Goal: Task Accomplishment & Management: Use online tool/utility

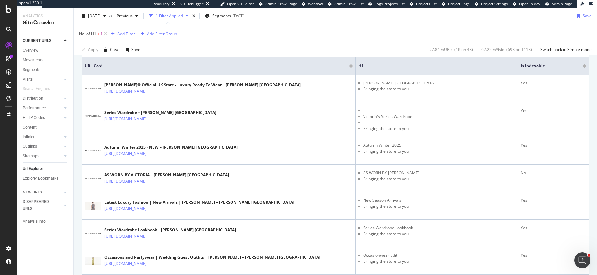
scroll to position [201, 0]
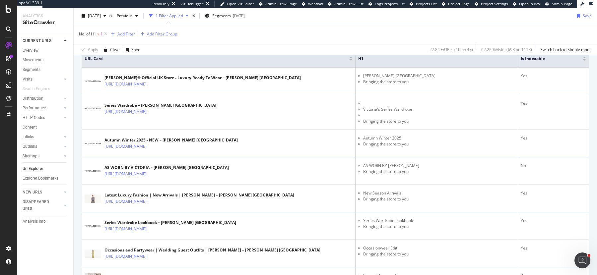
click at [332, 20] on div "2025 Oct. 13th vs Previous 1 Filter Applied Segments 2025-08-11 Save" at bounding box center [335, 17] width 523 height 13
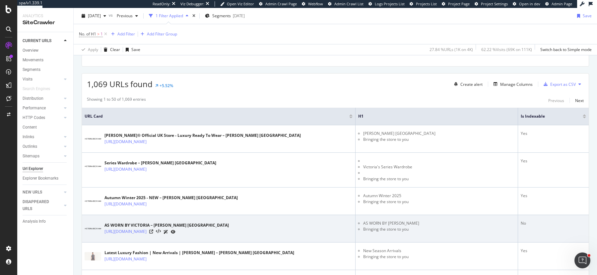
scroll to position [151, 0]
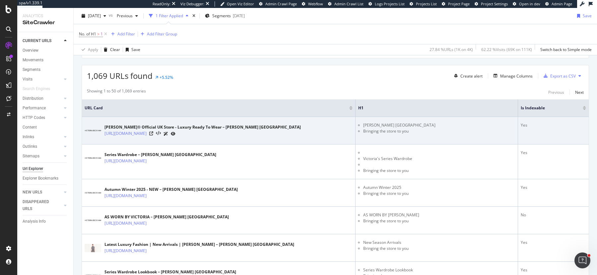
click at [332, 126] on div "Victoria Beckham® Official UK Store - Luxury Ready To Wear – Victoria Beckham U…" at bounding box center [219, 130] width 268 height 17
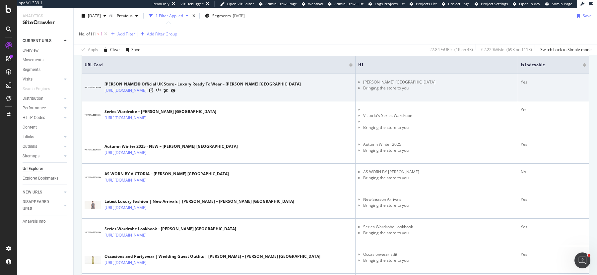
scroll to position [196, 0]
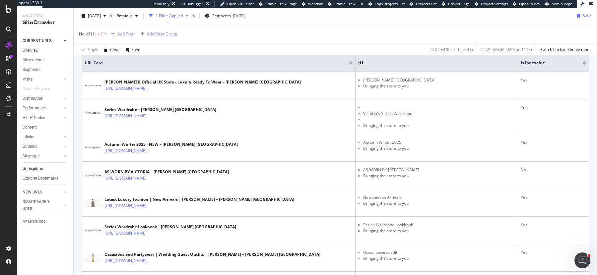
click at [382, 21] on div "2025 Oct. 13th vs Previous 1 Filter Applied Segments 2025-08-11 Save" at bounding box center [335, 17] width 523 height 13
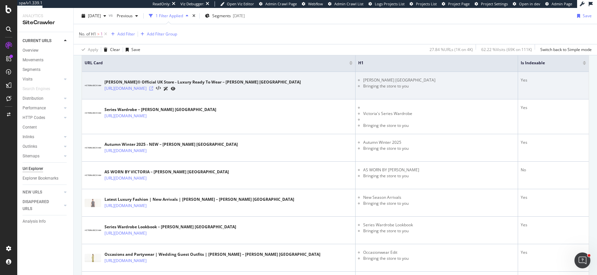
click at [153, 87] on icon at bounding box center [151, 89] width 4 height 4
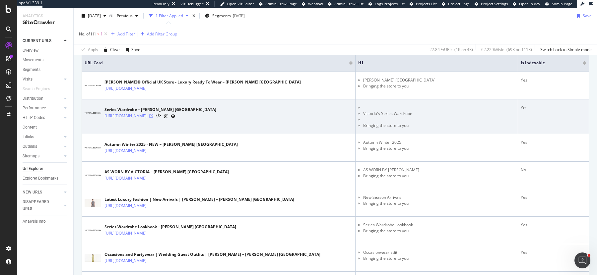
click at [153, 114] on icon at bounding box center [151, 116] width 4 height 4
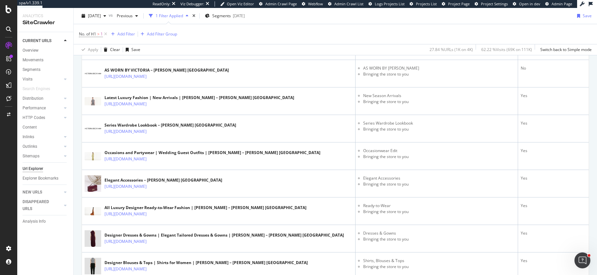
scroll to position [0, 0]
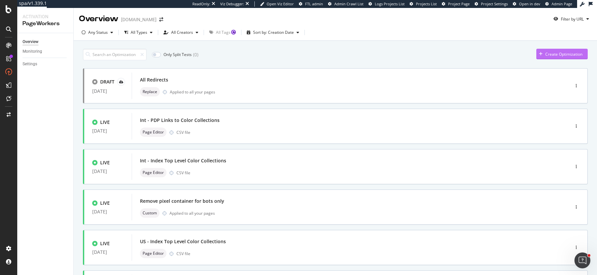
click at [552, 50] on div "Create Optimization" at bounding box center [559, 54] width 46 height 10
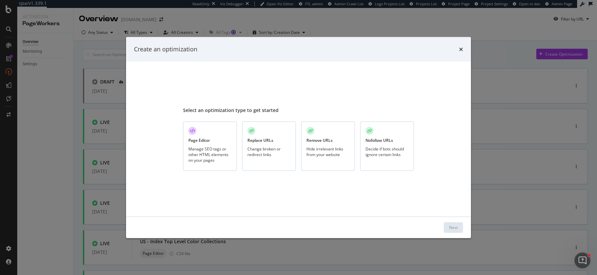
click at [224, 146] on div "Manage SEO tags or other HTML elements on your pages" at bounding box center [209, 154] width 43 height 17
click at [457, 226] on div "Next" at bounding box center [453, 228] width 9 height 6
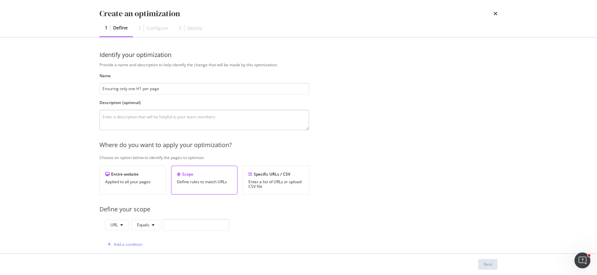
type input "Ensuring only one H1 per page"
click at [179, 121] on textarea "modal" at bounding box center [205, 120] width 210 height 21
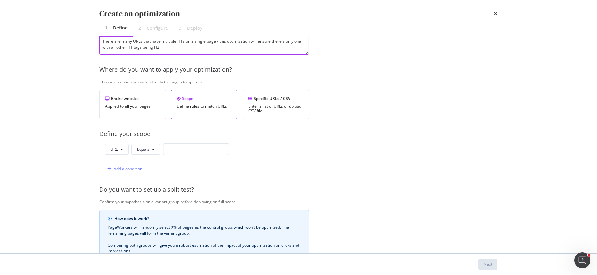
scroll to position [105, 0]
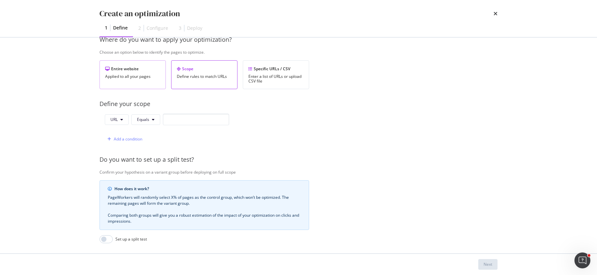
type textarea "There are many URLs that have multiple H1s on a single page - this optimisation…"
click at [138, 78] on div "Entire website Applied to all your pages" at bounding box center [133, 74] width 66 height 29
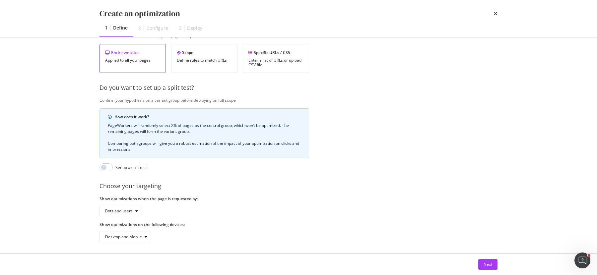
scroll to position [123, 0]
click at [488, 266] on div "Next" at bounding box center [488, 265] width 9 height 6
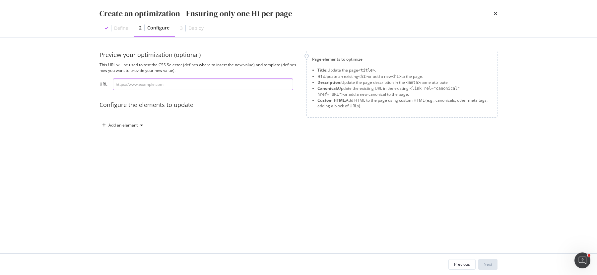
click at [232, 83] on input "modal" at bounding box center [203, 85] width 180 height 12
click at [113, 24] on div "Define" at bounding box center [117, 28] width 34 height 17
click at [460, 268] on div "Previous" at bounding box center [462, 264] width 16 height 9
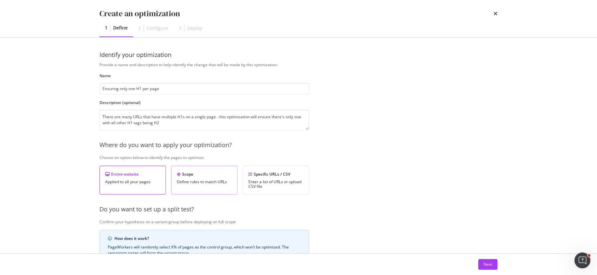
click at [196, 173] on div "Scope" at bounding box center [204, 174] width 55 height 6
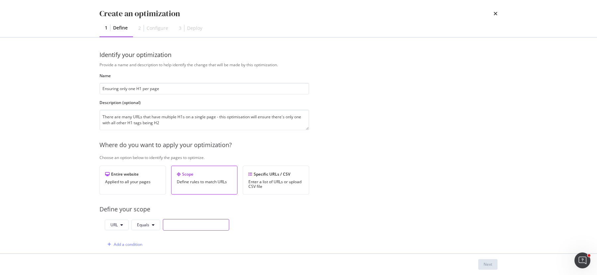
click at [172, 225] on input "modal" at bounding box center [196, 225] width 66 height 12
click at [139, 224] on span "Equals" at bounding box center [143, 225] width 12 height 6
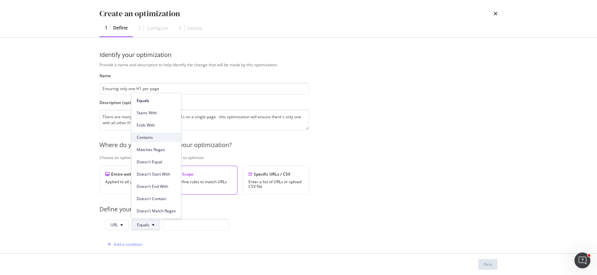
click at [149, 137] on span "Contains" at bounding box center [156, 138] width 39 height 6
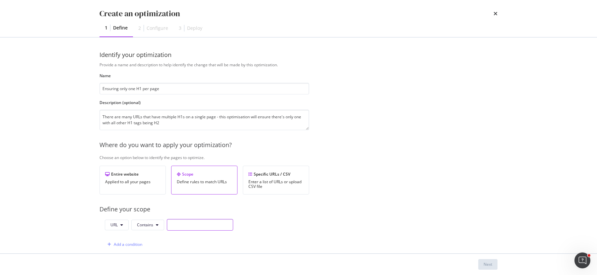
click at [181, 223] on input "modal" at bounding box center [200, 225] width 66 height 12
type input "/collections/"
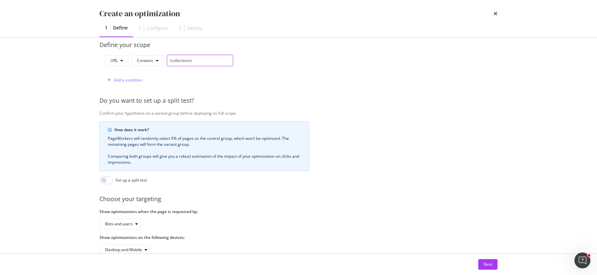
scroll to position [178, 0]
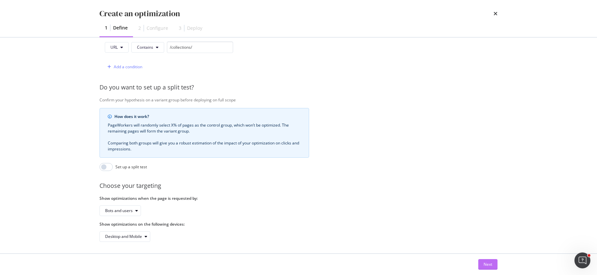
click at [485, 263] on div "Next" at bounding box center [488, 265] width 9 height 6
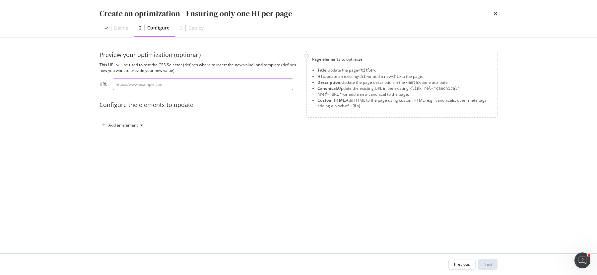
click at [224, 84] on input "modal" at bounding box center [203, 85] width 180 height 12
paste input "https://www.victoriabeckham.com/collections/autumn-winter-25"
type input "https://www.victoriabeckham.com/collections/autumn-winter-25"
click at [124, 129] on div "Add an element" at bounding box center [123, 125] width 46 height 10
click at [130, 148] on div "H1" at bounding box center [126, 149] width 45 height 8
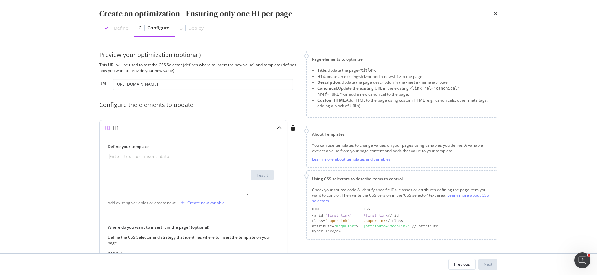
click at [178, 166] on div "modal" at bounding box center [178, 180] width 141 height 53
click at [293, 130] on icon "modal" at bounding box center [293, 127] width 5 height 5
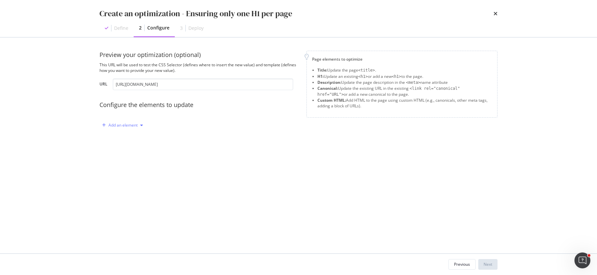
click at [124, 124] on div "Add an element" at bounding box center [122, 125] width 29 height 4
click at [129, 150] on div "H1" at bounding box center [126, 149] width 45 height 8
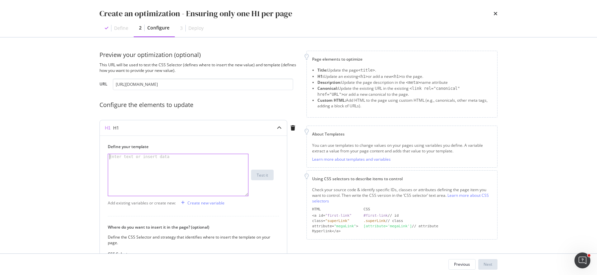
click at [151, 166] on div "modal" at bounding box center [178, 180] width 141 height 53
type textarea "e"
click at [203, 203] on div "Create new variable" at bounding box center [205, 203] width 37 height 6
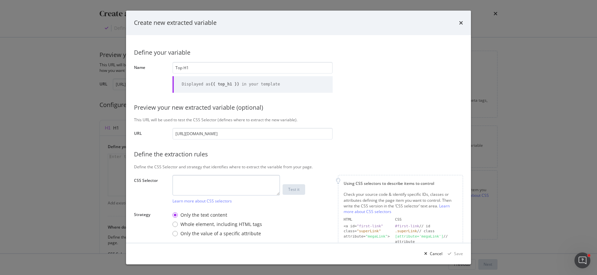
type input "Top H1"
click at [230, 188] on textarea "modal" at bounding box center [225, 185] width 107 height 21
paste textarea "#shopify-section-template--24643575546232__product-grid > cm1-product-grid > di…"
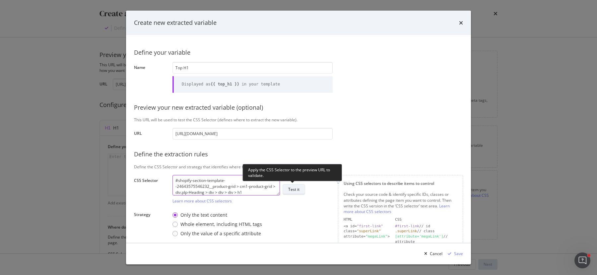
type textarea "#shopify-section-template--24643575546232__product-grid > cm1-product-grid > di…"
click at [293, 188] on div "Test it" at bounding box center [293, 190] width 11 height 6
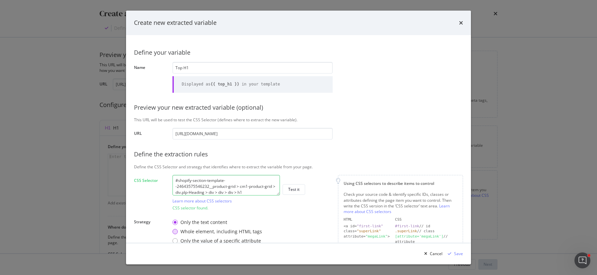
click at [248, 232] on div "Whole element, including HTML tags" at bounding box center [221, 232] width 82 height 7
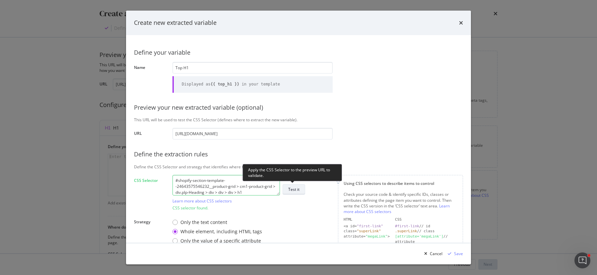
click at [293, 186] on div "Test it" at bounding box center [293, 189] width 11 height 9
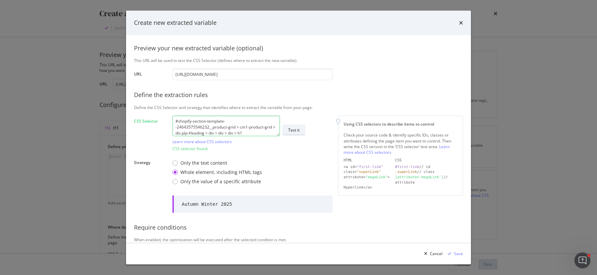
scroll to position [80, 0]
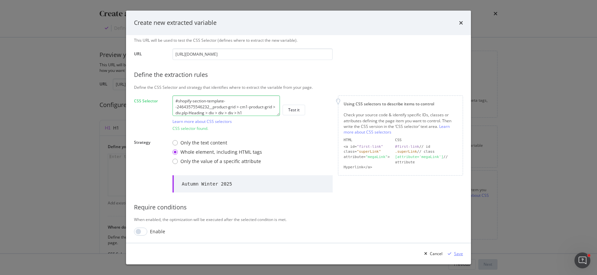
click at [456, 255] on div "Save" at bounding box center [458, 254] width 9 height 6
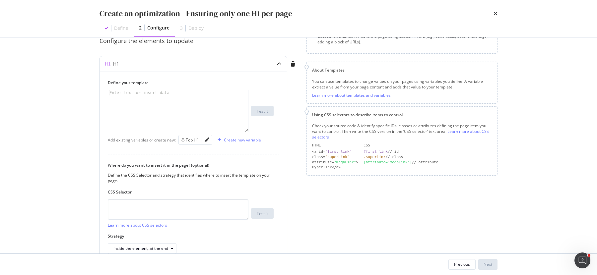
scroll to position [67, 0]
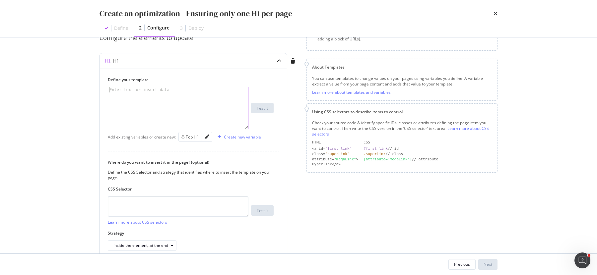
click at [202, 117] on div "modal" at bounding box center [178, 113] width 141 height 53
click at [238, 136] on div "Create new variable" at bounding box center [242, 137] width 37 height 6
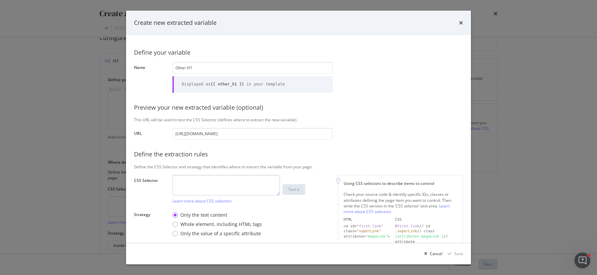
type input "Other H1"
click at [221, 182] on textarea "modal" at bounding box center [225, 185] width 107 height 21
paste textarea "#PopupModal-harper-concierge > div > div.modal__title > h1"
type textarea "#PopupModal-harper-concierge > div > div.modal__title > h1"
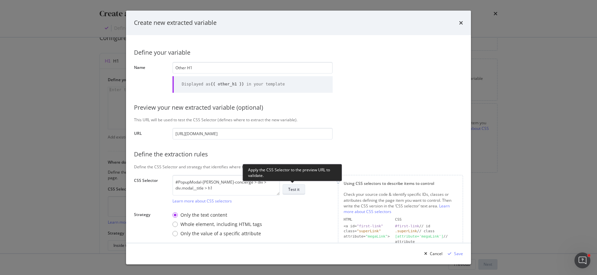
click at [299, 188] on div "Test it" at bounding box center [293, 190] width 11 height 6
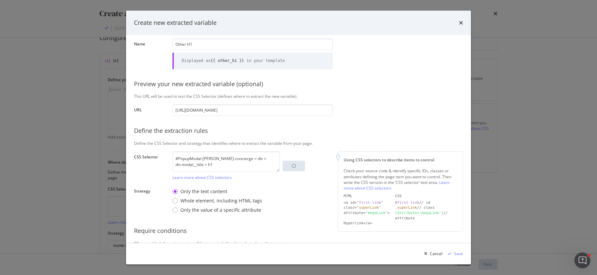
scroll to position [47, 0]
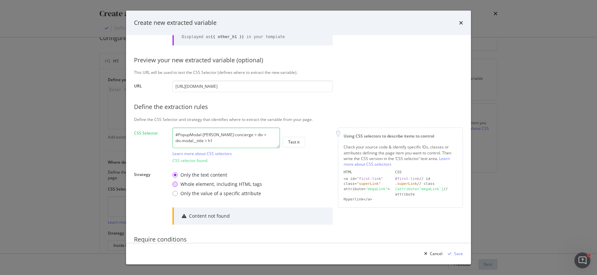
click at [246, 186] on div "Whole element, including HTML tags" at bounding box center [221, 184] width 82 height 7
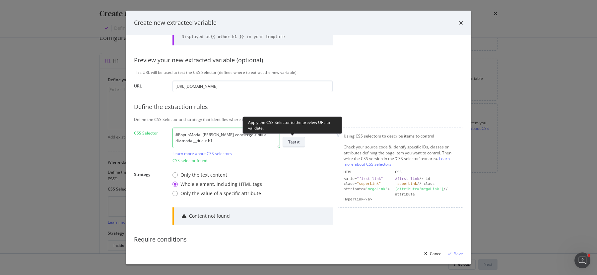
click at [295, 138] on div "Test it" at bounding box center [293, 142] width 11 height 9
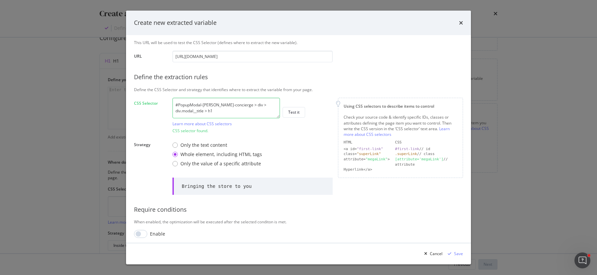
scroll to position [80, 0]
click at [456, 255] on div "Save" at bounding box center [458, 254] width 9 height 6
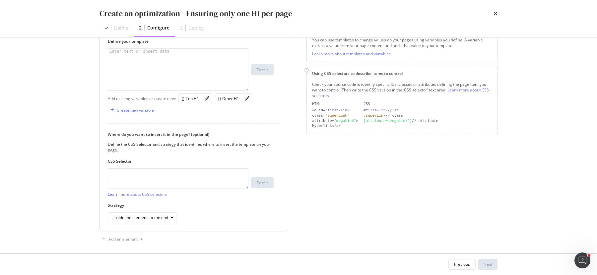
scroll to position [106, 0]
click at [196, 175] on textarea "modal" at bounding box center [178, 178] width 141 height 21
click at [146, 212] on div "Inside the element, at the end" at bounding box center [144, 216] width 63 height 9
click at [180, 230] on div "Inside the element, at the beginning" at bounding box center [148, 227] width 77 height 8
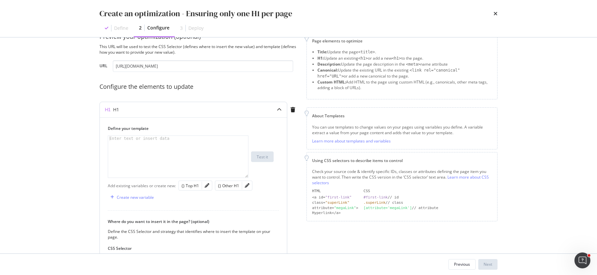
scroll to position [15, 0]
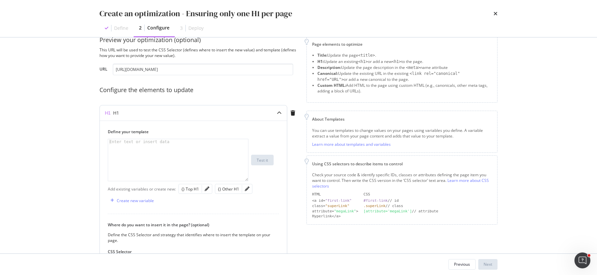
click at [191, 163] on div "modal" at bounding box center [178, 165] width 141 height 53
click at [182, 145] on div "modal" at bounding box center [178, 165] width 141 height 53
paste textarea "{% endif %}"
drag, startPoint x: 137, startPoint y: 142, endPoint x: 123, endPoint y: 142, distance: 14.3
click at [123, 142] on div "{% if top_h1 %} < h1 > {{ top_h1 }} </ h1 > {% elif other_h1 %} < h2 > {{ other…" at bounding box center [178, 165] width 141 height 53
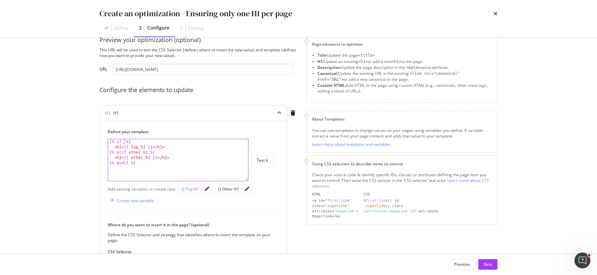
click at [185, 188] on div "{} Top H1" at bounding box center [190, 189] width 18 height 6
drag, startPoint x: 151, startPoint y: 147, endPoint x: 124, endPoint y: 146, distance: 26.9
click at [124, 146] on div "{% if {{ top_h1 }} %} < h1 > {{ top_h1 }} </ h1 > {% elif other_h1 %} < h2 > {{…" at bounding box center [178, 165] width 141 height 53
click at [191, 188] on div "{} Top H1" at bounding box center [190, 189] width 18 height 6
drag, startPoint x: 147, startPoint y: 152, endPoint x: 128, endPoint y: 151, distance: 18.6
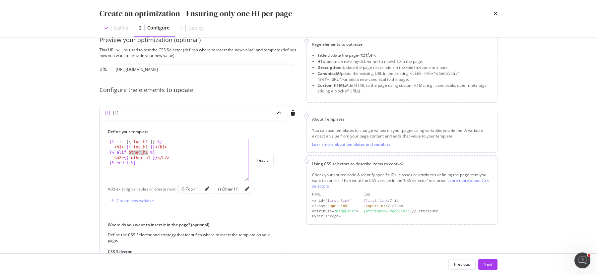
click at [128, 151] on div "{% if {{ top_h1 }} %} < h1 > {{ top_h1 }} </ h1 > {% elif other_h1 %} < h2 > {{…" at bounding box center [178, 165] width 141 height 53
click at [226, 190] on div "{} Other H1" at bounding box center [228, 189] width 21 height 6
drag, startPoint x: 156, startPoint y: 157, endPoint x: 125, endPoint y: 157, distance: 31.2
click at [125, 157] on div "{% if {{ top_h1 }} %} < h1 > {{ top_h1 }} </ h1 > {% elif {{ other_h1 }} %} < h…" at bounding box center [178, 165] width 141 height 53
click at [232, 189] on div "{} Other H1" at bounding box center [228, 189] width 21 height 6
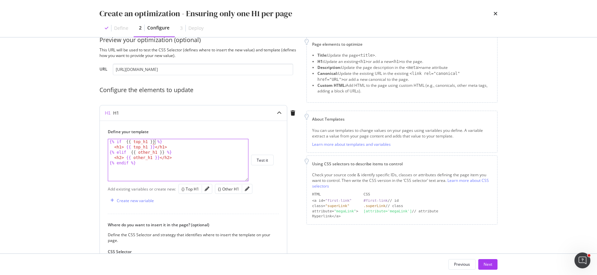
click at [155, 142] on div "{% if {{ top_h1 }} %} < h1 > {{ top_h1 }} </ h1 > {% elif {{ other_h1 }} %} < h…" at bounding box center [178, 165] width 141 height 53
click at [133, 141] on div "{% if {{ top_h1 %} < h1 > {{ top_h1 }} </ h1 > {% elif {{ other_h1 }} %} < h2 >…" at bounding box center [178, 165] width 141 height 53
drag, startPoint x: 164, startPoint y: 153, endPoint x: 164, endPoint y: 165, distance: 11.9
click at [164, 153] on div "{% if top_h1 %} < h1 > {{ top_h1 }} </ h1 > {% elif {{ other_h1 }} %} < h2 > {{…" at bounding box center [178, 165] width 141 height 53
click at [135, 152] on div "{% if top_h1 %} < h1 > {{ top_h1 }} </ h1 > {% elif {{ other_h1 %} < h2 > {{ ot…" at bounding box center [178, 165] width 141 height 53
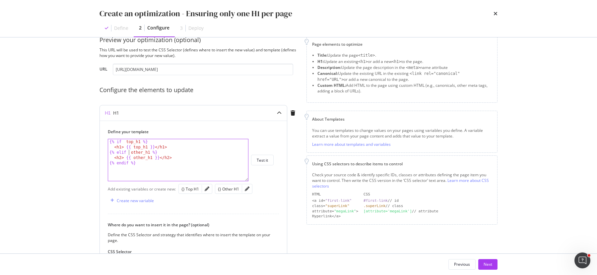
type textarea "{% elif other_h1 %}"
click at [217, 209] on div "Define your template {% elif other_h1 %} {% if top_h1 %} < h1 > {{ top_h1 }} </…" at bounding box center [193, 221] width 187 height 201
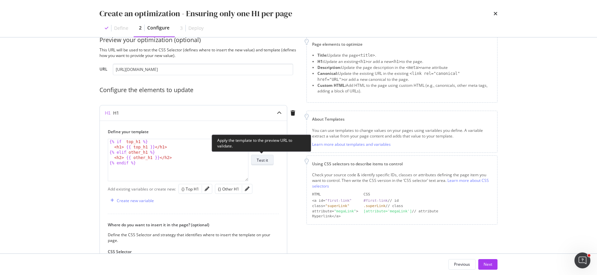
click at [262, 165] on div "Test it" at bounding box center [262, 160] width 11 height 9
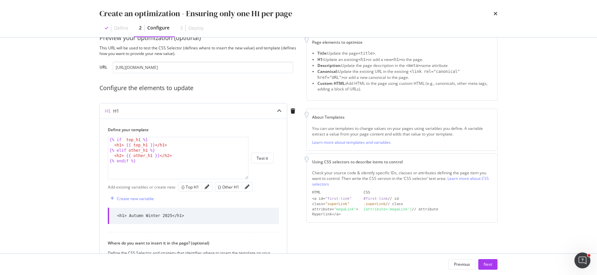
scroll to position [16, 0]
click at [280, 112] on icon "modal" at bounding box center [279, 112] width 5 height 5
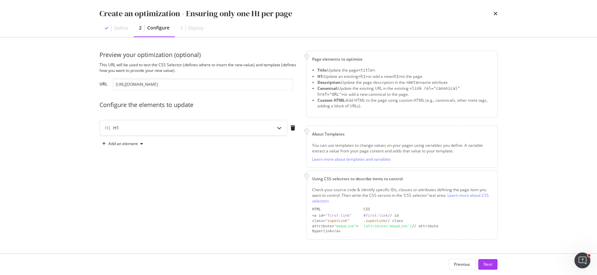
scroll to position [0, 0]
click at [198, 89] on input "https://www.victoriabeckham.com/collections/autumn-winter-25" at bounding box center [203, 85] width 180 height 12
click at [495, 265] on button "Next" at bounding box center [487, 264] width 19 height 11
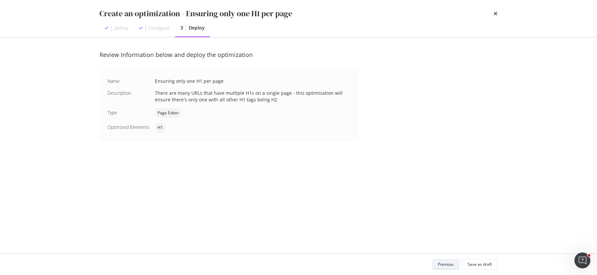
click at [454, 265] on div "Previous" at bounding box center [446, 265] width 16 height 6
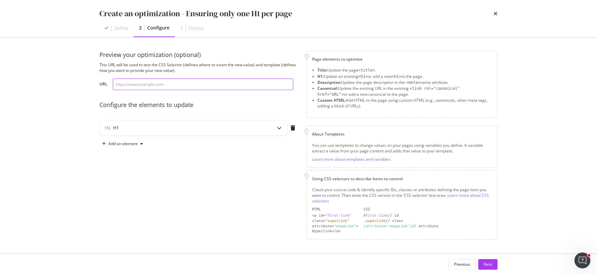
click at [184, 88] on input "modal" at bounding box center [203, 85] width 180 height 12
paste input "https://www.victoriabeckham.com/collections/autumn-winter-25"
type input "https://www.victoriabeckham.com/collections/autumn-winter-25"
click at [490, 267] on div "Next" at bounding box center [488, 265] width 9 height 6
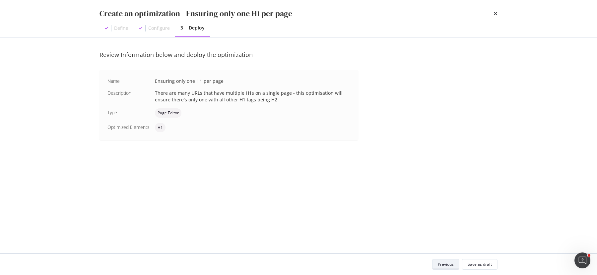
click at [454, 264] on div "Previous" at bounding box center [446, 265] width 16 height 6
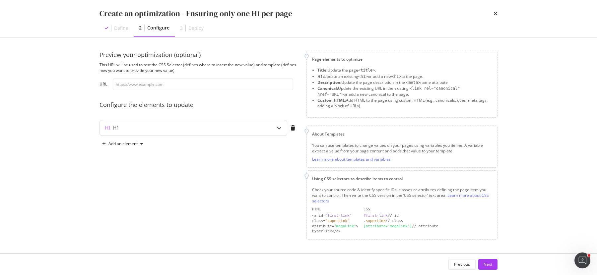
click at [176, 125] on div "H1" at bounding box center [180, 128] width 161 height 7
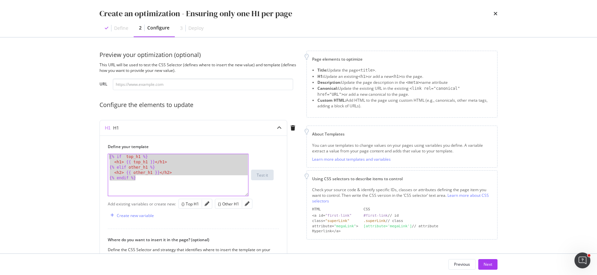
drag, startPoint x: 156, startPoint y: 180, endPoint x: 71, endPoint y: 140, distance: 93.6
click at [71, 140] on div "Create an optimization - Ensuring only one H1 per page Define 2 Configure 3 Dep…" at bounding box center [298, 137] width 597 height 275
type textarea "{% if top_h1 %} <h1> {{ top_h1 }}</h1>"
click at [462, 265] on div "Previous" at bounding box center [462, 265] width 16 height 6
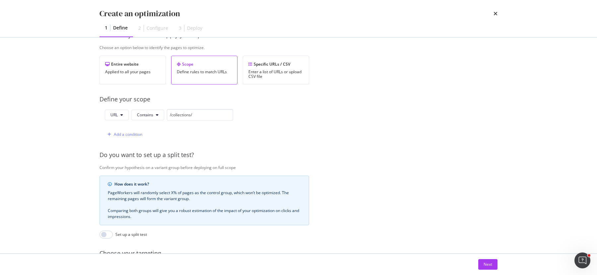
scroll to position [178, 0]
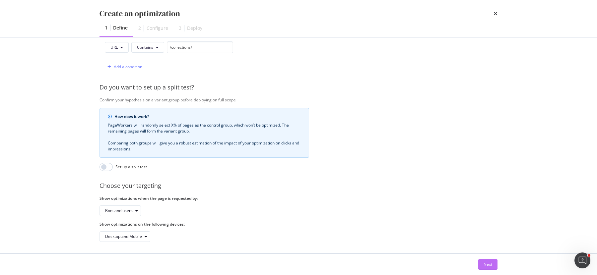
click at [487, 265] on div "Next" at bounding box center [488, 265] width 9 height 6
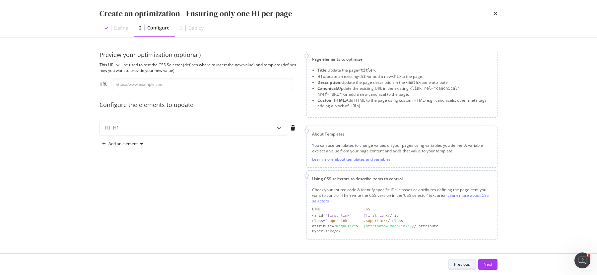
scroll to position [0, 0]
click at [168, 129] on div "H1" at bounding box center [180, 128] width 161 height 7
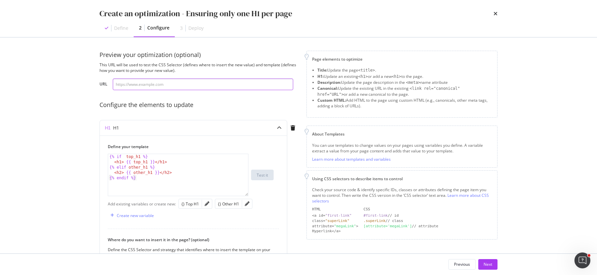
click at [171, 87] on input "modal" at bounding box center [203, 85] width 180 height 12
paste input "https://www.victoriabeckham.com/collections/autumn-winter-25"
type input "https://www.victoriabeckham.com/collections/autumn-winter-25"
click at [81, 95] on div "Create an optimization - Ensuring only one H1 per page Define 2 Configure 3 Dep…" at bounding box center [298, 137] width 597 height 275
click at [267, 135] on div "H1" at bounding box center [193, 127] width 187 height 15
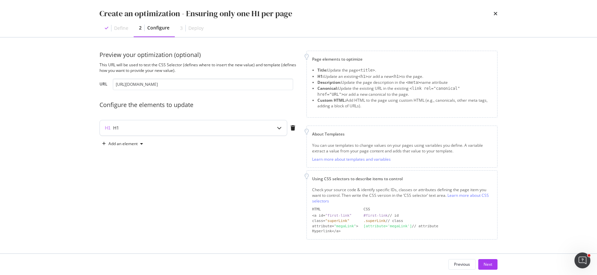
click at [267, 135] on div "H1" at bounding box center [193, 127] width 187 height 15
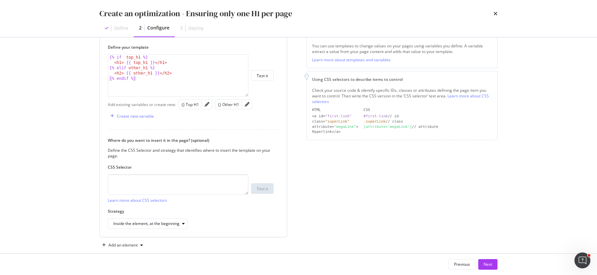
scroll to position [101, 0]
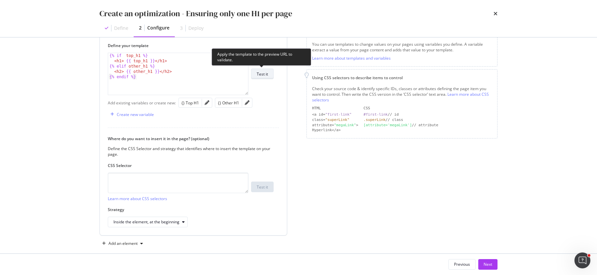
click at [268, 78] on div "Test it" at bounding box center [262, 73] width 11 height 9
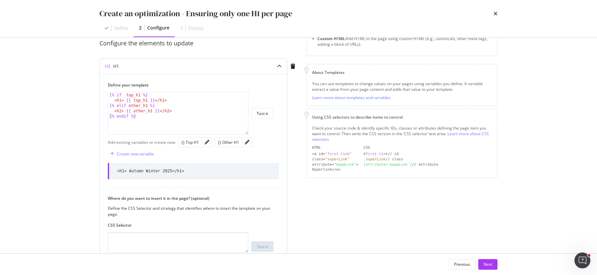
scroll to position [60, 0]
click at [159, 96] on div "{% if top_h1 %} < h1 > {{ top_h1 }} </ h1 > {% elif other_h1 %} < h2 > {{ other…" at bounding box center [178, 120] width 141 height 53
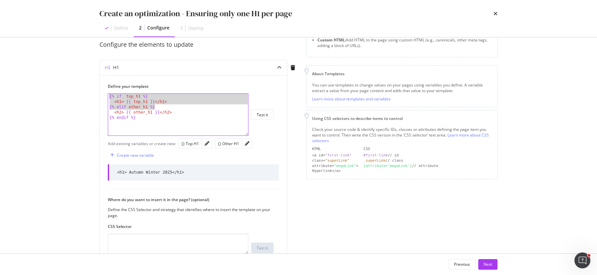
drag, startPoint x: 178, startPoint y: 105, endPoint x: 92, endPoint y: 98, distance: 86.6
click at [92, 98] on div "Preview your optimization (optional) This URL will be used to test the CSS Sele…" at bounding box center [298, 145] width 425 height 216
click at [175, 98] on div "{% if top_h1 %} < h1 > {{ top_h1 }} </ h1 > {% elif other_h1 %} < h2 > {{ other…" at bounding box center [178, 120] width 141 height 53
drag, startPoint x: 176, startPoint y: 98, endPoint x: 82, endPoint y: 78, distance: 96.7
click at [82, 78] on div "Create an optimization - Ensuring only one H1 per page Define 2 Configure 3 Dep…" at bounding box center [298, 137] width 597 height 275
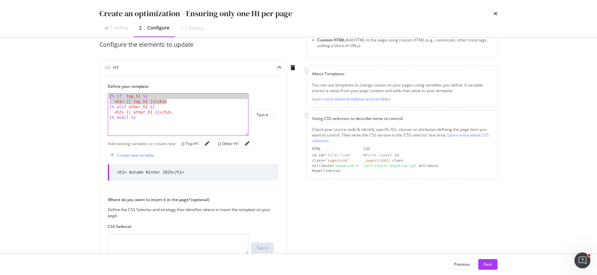
drag, startPoint x: 172, startPoint y: 102, endPoint x: 64, endPoint y: 96, distance: 108.6
click at [64, 96] on div "Create an optimization - Ensuring only one H1 per page Define 2 Configure 3 Dep…" at bounding box center [298, 137] width 597 height 275
click at [150, 107] on div "{% if top_h1 %} < h1 > {{ top_h1 }} </ h1 > {% elif other_h1 %} < h2 > {{ other…" at bounding box center [178, 120] width 141 height 53
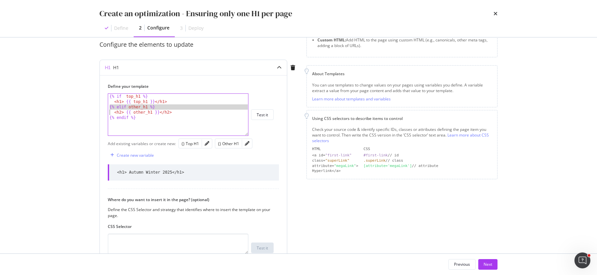
click at [150, 107] on div "{% if top_h1 %} < h1 > {{ top_h1 }} </ h1 > {% elif other_h1 %} < h2 > {{ other…" at bounding box center [178, 120] width 141 height 53
click at [153, 132] on div "{% if top_h1 %} < h1 > {{ top_h1 }} </ h1 > {% elif other_h1 %} < h2 > {{ other…" at bounding box center [178, 120] width 141 height 53
click at [224, 143] on div "{} Other H1" at bounding box center [228, 144] width 21 height 6
type textarea "{% endif %}"
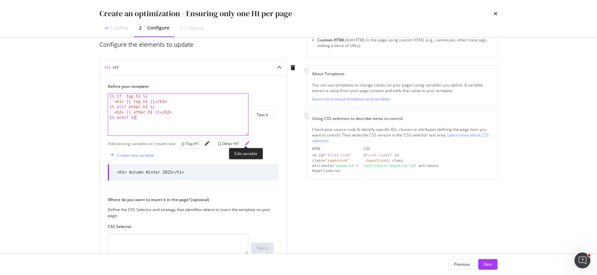
click at [245, 144] on icon "pencil" at bounding box center [247, 143] width 5 height 5
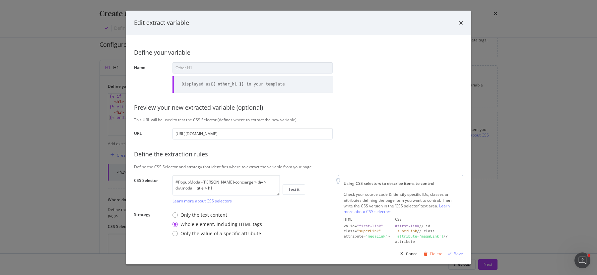
click at [31, 166] on div "Edit extract variable Define your variable Name Other H1 Displayed as {{ other_…" at bounding box center [298, 137] width 597 height 275
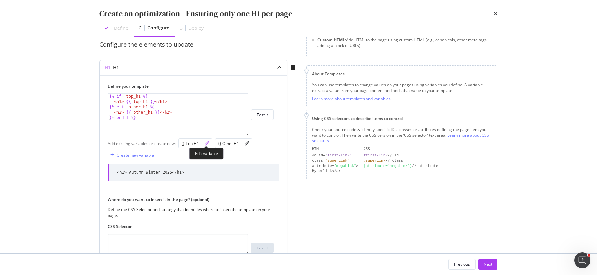
click at [205, 143] on icon "pencil" at bounding box center [207, 143] width 5 height 5
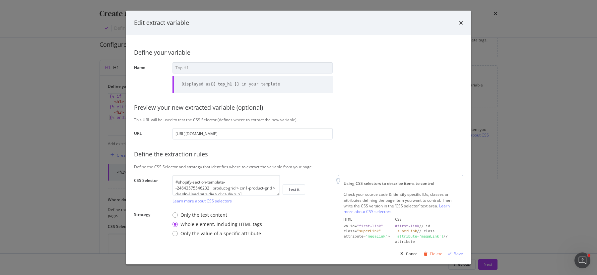
click at [89, 198] on div "Edit extract variable Define your variable Name Top H1 Displayed as {{ top_h1 }…" at bounding box center [298, 137] width 597 height 275
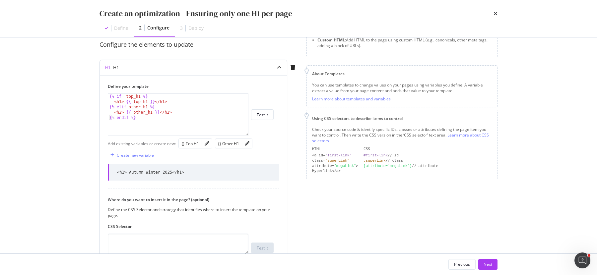
click at [135, 116] on div "{% if top_h1 %} < h1 > {{ top_h1 }} </ h1 > {% elif other_h1 %} < h2 > {{ other…" at bounding box center [178, 120] width 141 height 53
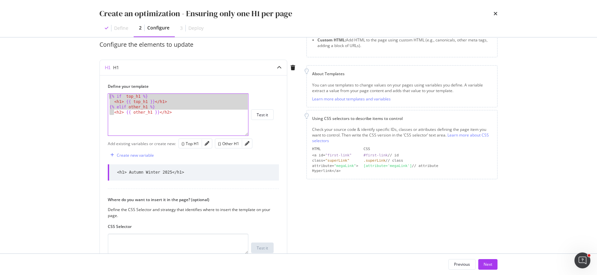
drag, startPoint x: 114, startPoint y: 111, endPoint x: 77, endPoint y: 55, distance: 67.1
click at [77, 55] on div "Create an optimization - Ensuring only one H1 per page Define 2 Configure 3 Dep…" at bounding box center [298, 137] width 597 height 275
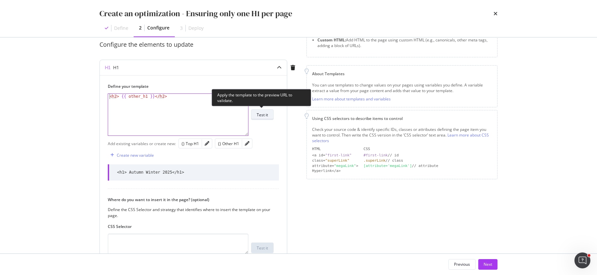
click at [271, 111] on button "Test it" at bounding box center [262, 114] width 23 height 11
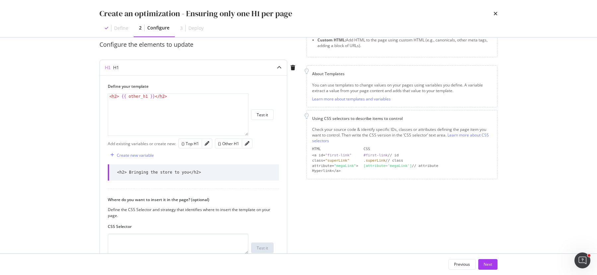
click at [122, 98] on div "< h2 > {{ other_h1 }} </ h2 >" at bounding box center [178, 120] width 141 height 53
type textarea "<h2>{{ other_h1 }}</h2>"
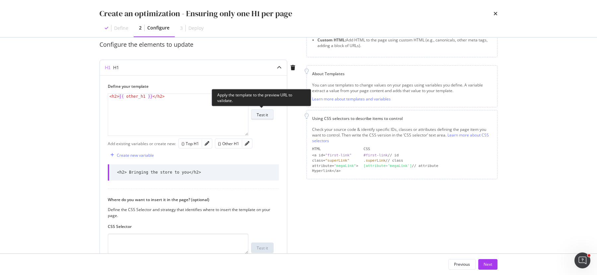
click at [259, 118] on div "Test it" at bounding box center [262, 114] width 11 height 9
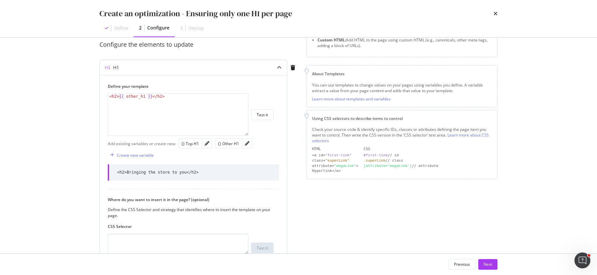
click at [243, 143] on div "modal" at bounding box center [247, 143] width 10 height 9
click at [246, 143] on icon "pencil" at bounding box center [247, 143] width 5 height 5
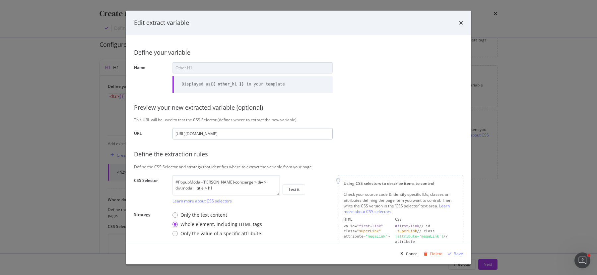
click at [220, 135] on input "https://www.victoriabeckham.com/collections/autumn-winter-25" at bounding box center [252, 134] width 160 height 12
click at [67, 155] on div "Edit extract variable Define your variable Name Other H1 Displayed as {{ other_…" at bounding box center [298, 137] width 597 height 275
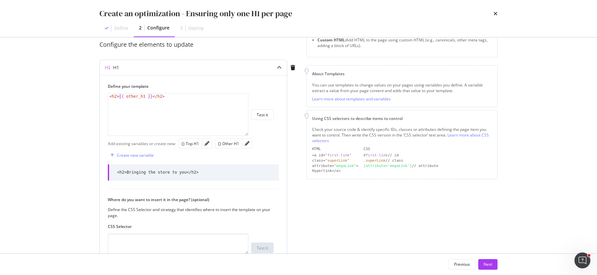
click at [135, 66] on div "H1" at bounding box center [180, 67] width 161 height 7
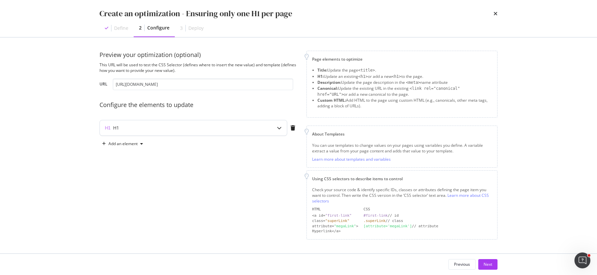
scroll to position [0, 0]
click at [164, 131] on div "H1" at bounding box center [180, 128] width 161 height 7
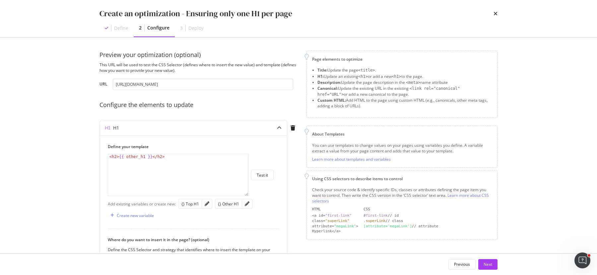
click at [63, 234] on div "Create an optimization - Ensuring only one H1 per page Define 2 Configure 3 Dep…" at bounding box center [298, 137] width 597 height 275
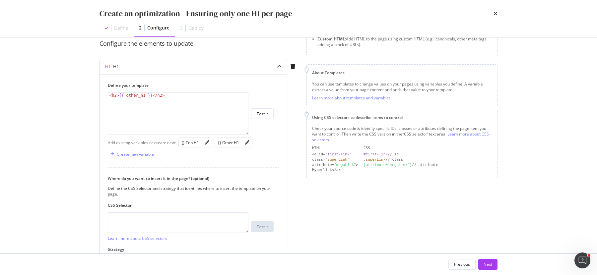
scroll to position [73, 0]
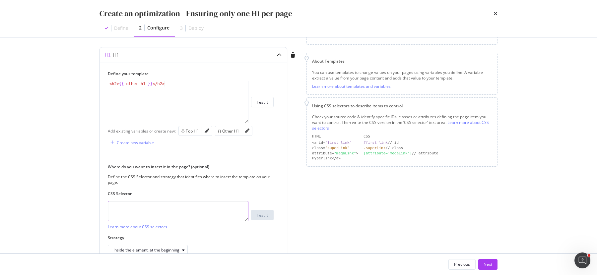
click at [159, 209] on textarea "modal" at bounding box center [178, 211] width 141 height 21
paste textarea "https://www.victoriabeckham.com/collections/autumn-winter-25"
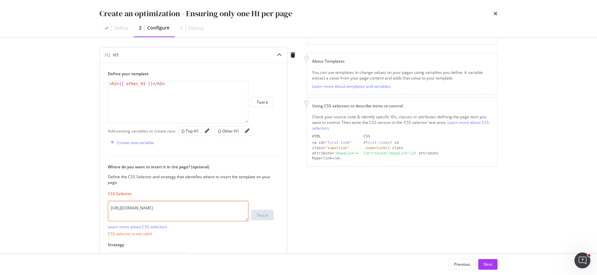
click at [248, 136] on div "Add existing variables or create new: {} Top H1 {} Other H1 Create new variable" at bounding box center [193, 136] width 171 height 23
click at [247, 132] on icon "pencil" at bounding box center [247, 131] width 5 height 5
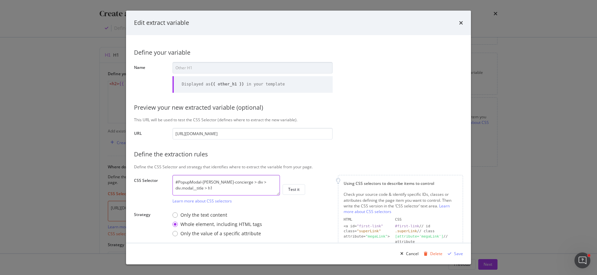
click at [224, 192] on textarea "#PopupModal-harper-concierge > div > div.modal__title > h1" at bounding box center [225, 185] width 107 height 21
click at [25, 199] on div "Edit extract variable Define your variable Name Other H1 Displayed as {{ other_…" at bounding box center [298, 137] width 597 height 275
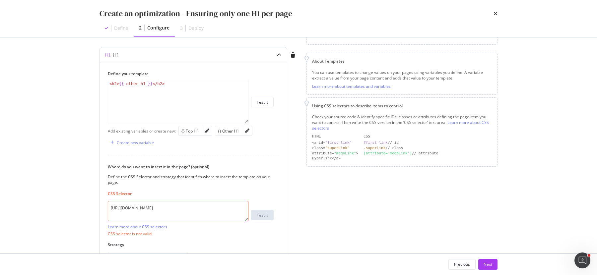
click at [236, 217] on textarea "https://www.victoriabeckham.com/collections/autumn-winter-25" at bounding box center [178, 211] width 141 height 21
paste textarea "#PopupModal-harper-concierge > div > div.modal__title > h1"
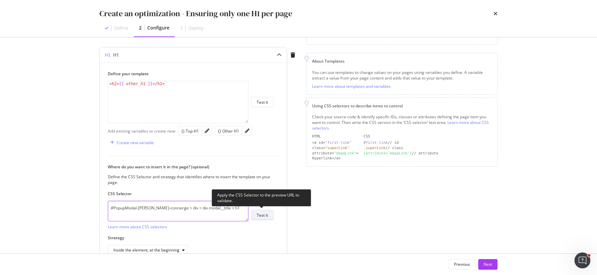
type textarea "#PopupModal-harper-concierge > div > div.modal__title > h1"
click at [269, 212] on button "Test it" at bounding box center [262, 215] width 23 height 11
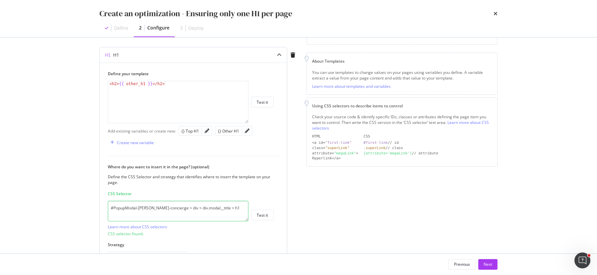
click at [236, 211] on textarea "#PopupModal-harper-concierge > div > div.modal__title > h1" at bounding box center [178, 211] width 141 height 21
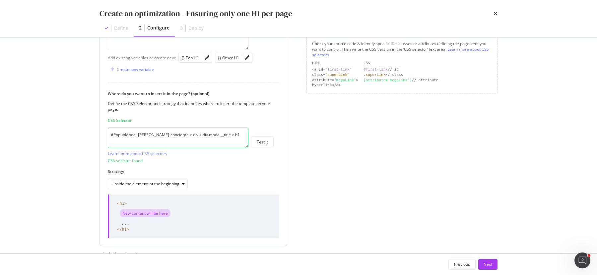
scroll to position [148, 0]
click at [166, 177] on button "Inside the element, at the beginning" at bounding box center [148, 182] width 80 height 11
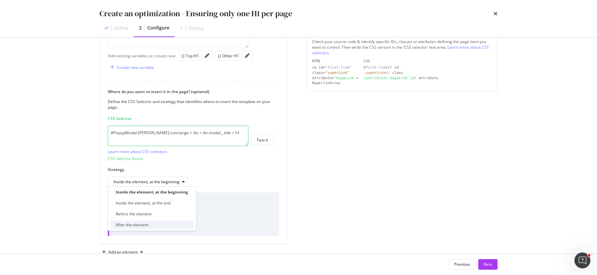
click at [138, 228] on div "After the element" at bounding box center [132, 225] width 33 height 6
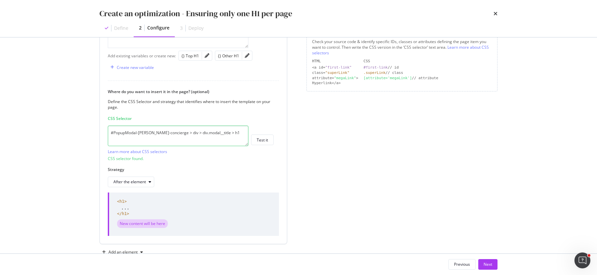
click at [143, 171] on div "Strategy After the element" at bounding box center [191, 177] width 166 height 21
click at [142, 180] on div "After the element" at bounding box center [129, 182] width 33 height 4
click at [140, 190] on div "Inside the element, at the beginning" at bounding box center [149, 192] width 66 height 6
click at [140, 180] on div "Inside the element, at the beginning" at bounding box center [146, 182] width 66 height 4
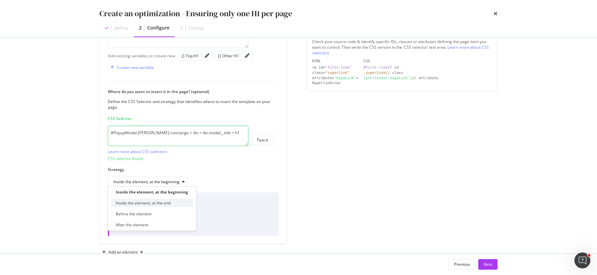
click at [141, 199] on div "Inside the element, at the end" at bounding box center [151, 203] width 83 height 8
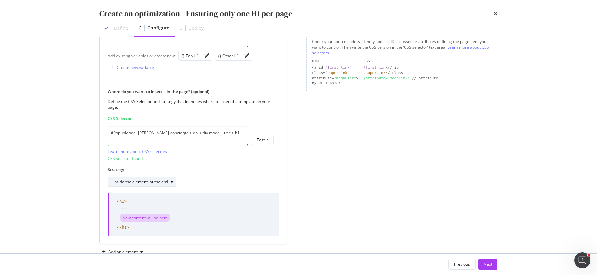
click at [144, 182] on div "Inside the element, at the end" at bounding box center [140, 182] width 55 height 4
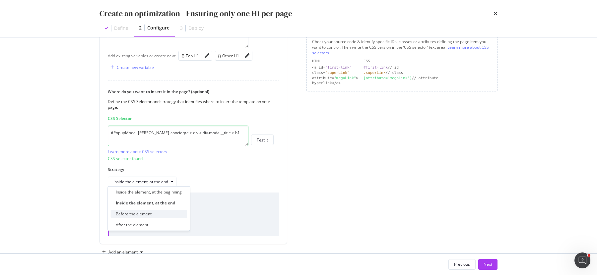
click at [147, 218] on div "Before the element" at bounding box center [148, 214] width 77 height 8
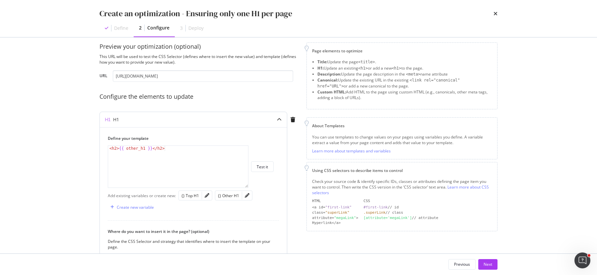
scroll to position [0, 0]
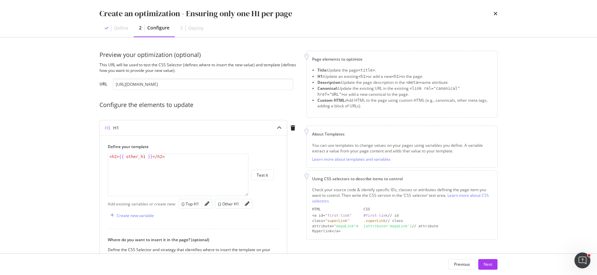
click at [277, 125] on div "modal" at bounding box center [279, 127] width 15 height 15
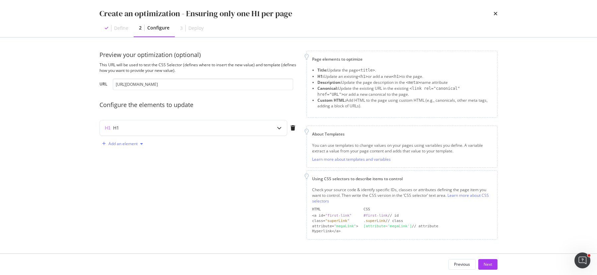
click at [136, 147] on div "Add an element" at bounding box center [123, 144] width 46 height 10
click at [133, 189] on div "Custom HTML" at bounding box center [130, 189] width 26 height 6
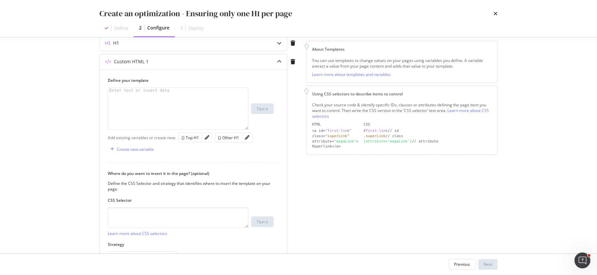
scroll to position [115, 0]
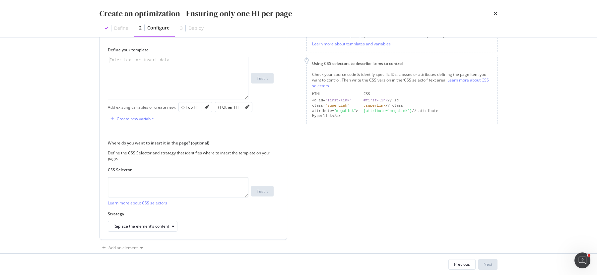
click at [165, 175] on div "CSS Selector Learn more about CSS selectors Test it" at bounding box center [191, 186] width 166 height 39
click at [170, 185] on textarea "modal" at bounding box center [178, 187] width 141 height 21
paste textarea "#PopupModal-harper-concierge > div > div.modal__title > h1"
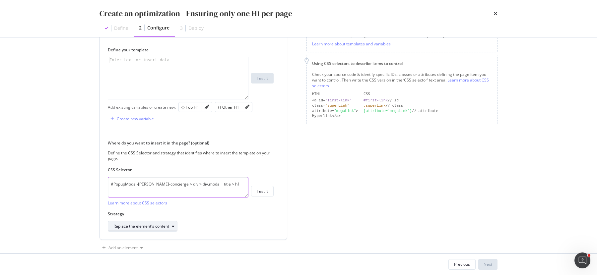
type textarea "#PopupModal-harper-concierge > div > div.modal__title > h1"
click at [152, 227] on div "Replace the element's content" at bounding box center [141, 227] width 56 height 4
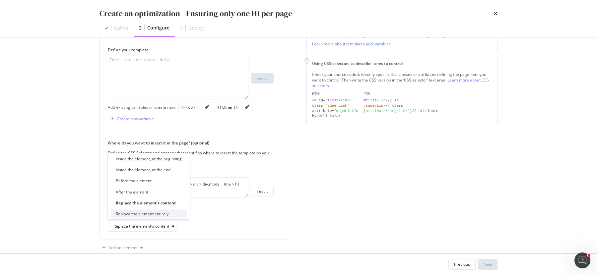
click at [166, 217] on div "Replace the element entirely" at bounding box center [148, 214] width 77 height 8
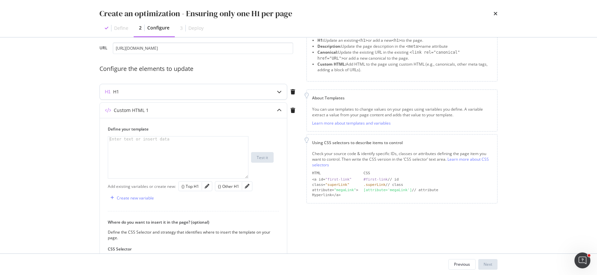
scroll to position [34, 0]
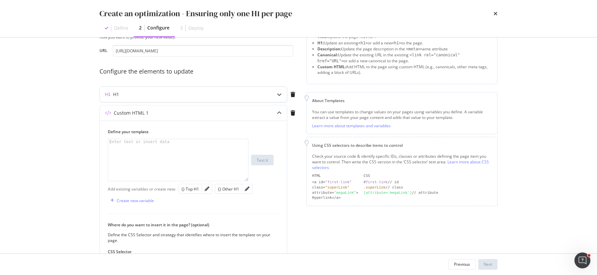
click at [156, 97] on div "H1" at bounding box center [180, 94] width 161 height 7
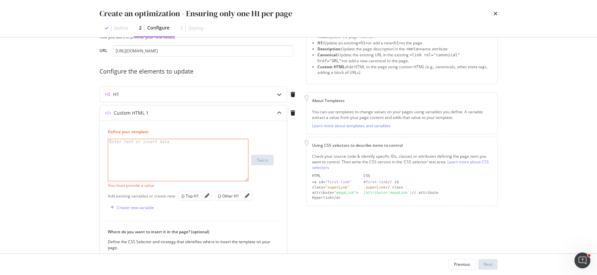
click at [180, 150] on div "modal" at bounding box center [178, 165] width 141 height 53
click at [245, 197] on icon "pencil" at bounding box center [247, 196] width 5 height 5
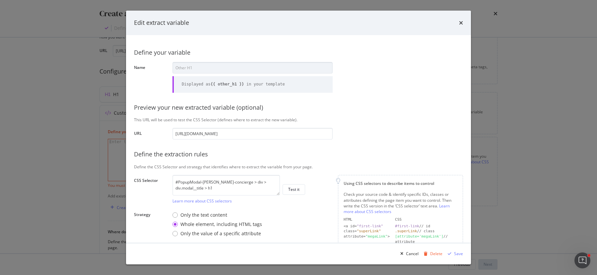
click at [88, 135] on div "Edit extract variable Define your variable Name Other H1 Displayed as {{ other_…" at bounding box center [298, 137] width 597 height 275
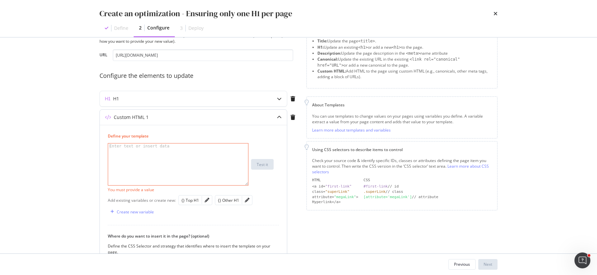
scroll to position [30, 0]
click at [276, 96] on div "modal" at bounding box center [279, 98] width 15 height 15
click at [277, 101] on div "modal" at bounding box center [279, 98] width 15 height 15
click at [244, 101] on div "H1" at bounding box center [180, 98] width 161 height 7
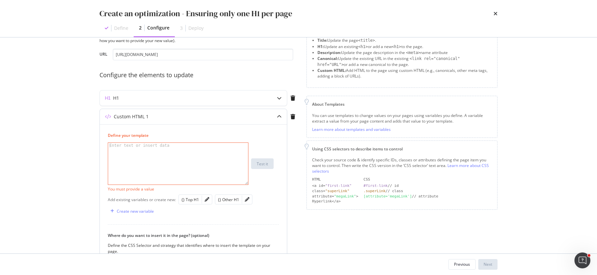
click at [187, 118] on div "Custom HTML 1" at bounding box center [180, 116] width 161 height 7
click at [275, 118] on div "modal" at bounding box center [279, 116] width 15 height 15
click at [195, 158] on div "modal" at bounding box center [178, 169] width 141 height 53
paste textarea "#PopupModal-harper-concierge > div > div.modal__title > h1"
type textarea "#PopupModal-harper-concierge > div > div.modal__title > h1"
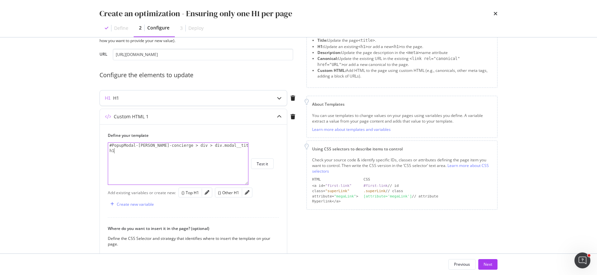
click at [279, 99] on icon "modal" at bounding box center [279, 98] width 5 height 5
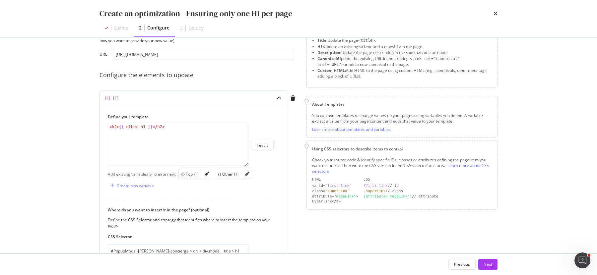
type textarea "<h2>{{ other_h1 }}</h2>"
click at [187, 141] on div "< h2 > {{ other_h1 }} </ h2 >" at bounding box center [178, 150] width 141 height 53
click at [275, 100] on div "modal" at bounding box center [279, 98] width 15 height 15
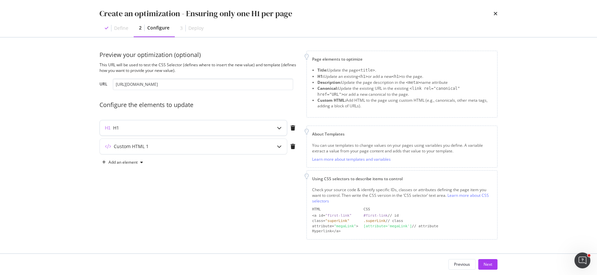
scroll to position [0, 0]
click at [275, 144] on div "modal" at bounding box center [279, 146] width 15 height 15
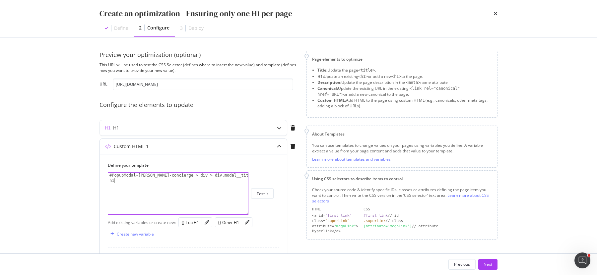
click at [145, 191] on div "#PopupModal-harper-concierge > div > div.modal__title > h1" at bounding box center [178, 204] width 141 height 63
paste textarea "<h2>{{ other_h1 }}</h2>"
type textarea "<h2>{{ other_h1 }}</h2>"
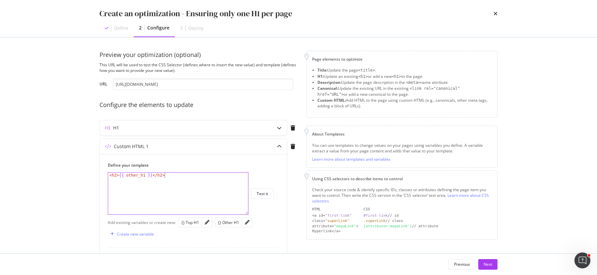
click at [52, 187] on div "Create an optimization - Ensuring only one H1 per page Define 2 Configure 3 Dep…" at bounding box center [298, 137] width 597 height 275
click at [291, 126] on icon "modal" at bounding box center [293, 127] width 5 height 5
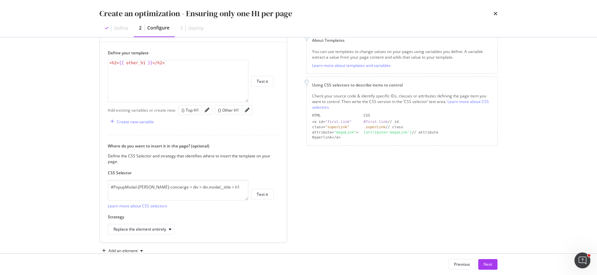
scroll to position [95, 0]
click at [143, 226] on div "Replace the element entirely" at bounding box center [139, 228] width 53 height 4
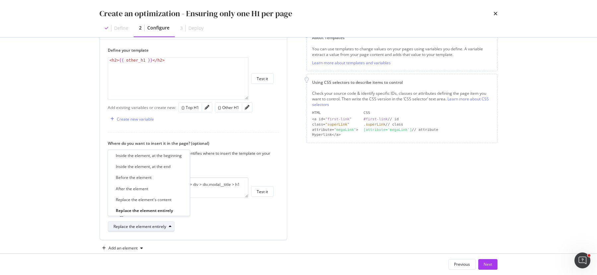
scroll to position [104, 0]
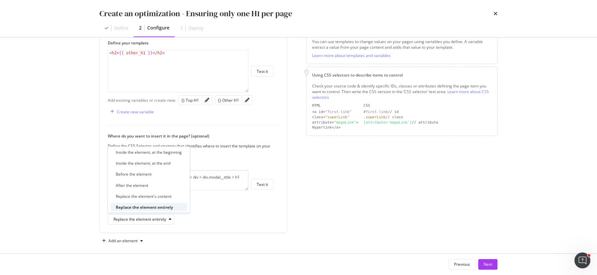
click at [166, 211] on div "Replace the element entirely" at bounding box center [148, 207] width 77 height 8
click at [223, 226] on div "Define your template <h2>{{ other_h1 }}</h2> 1 < h2 > {{ other_h1 }} </ h2 > XX…" at bounding box center [193, 132] width 187 height 201
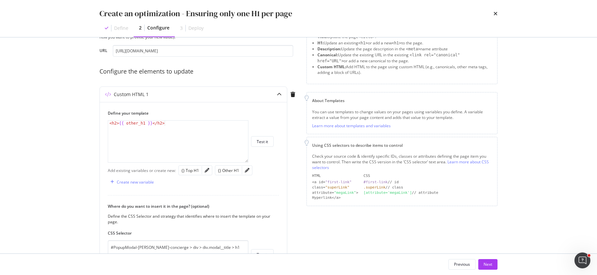
scroll to position [0, 0]
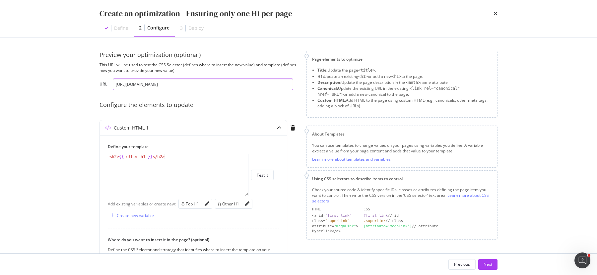
click at [202, 84] on input "https://www.victoriabeckham.com/collections/autumn-winter-25" at bounding box center [203, 85] width 180 height 12
paste input "series-wardrobe"
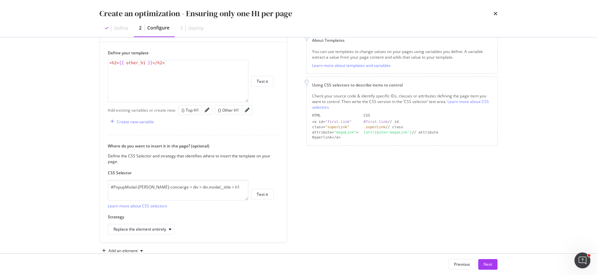
scroll to position [108, 0]
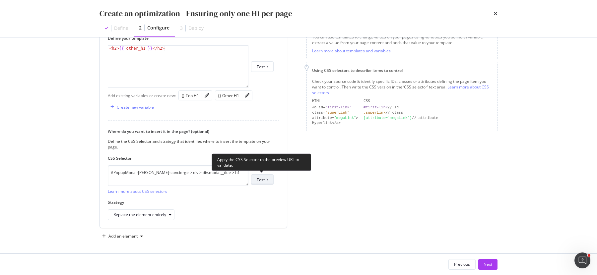
type input "https://www.victoriabeckham.com/collections/series-wardrobe"
click at [266, 177] on div "Test it" at bounding box center [262, 180] width 11 height 6
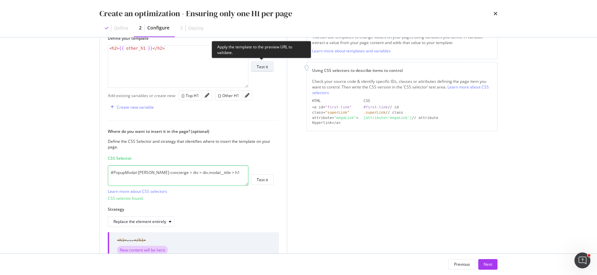
click at [267, 67] on div "Test it" at bounding box center [262, 67] width 11 height 6
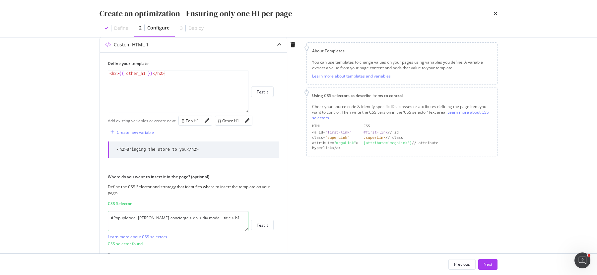
scroll to position [0, 0]
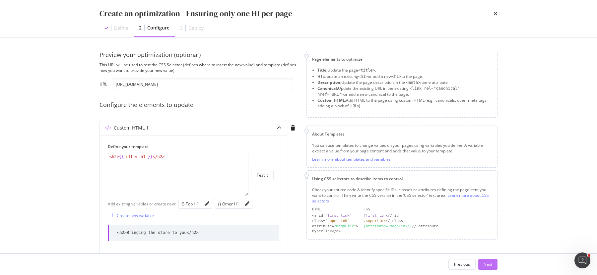
click at [484, 263] on div "Next" at bounding box center [488, 265] width 9 height 6
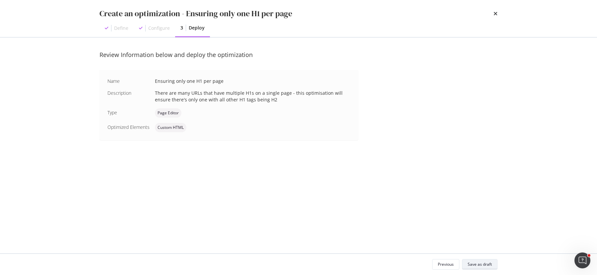
click at [487, 260] on div "Save as draft" at bounding box center [480, 264] width 24 height 9
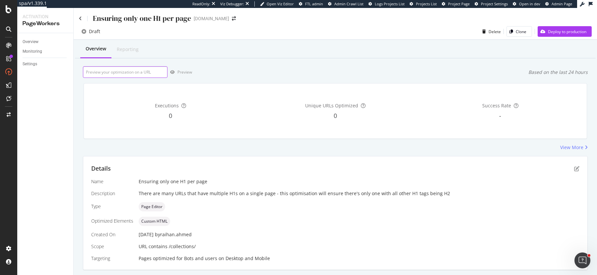
click at [130, 75] on input "url" at bounding box center [125, 72] width 85 height 12
paste input "https://www.victoriabeckham.com/collections/series-wardrobe"
type input "https://www.victoriabeckham.com/collections/series-wardrobe"
click at [182, 71] on div "Preview" at bounding box center [184, 72] width 15 height 6
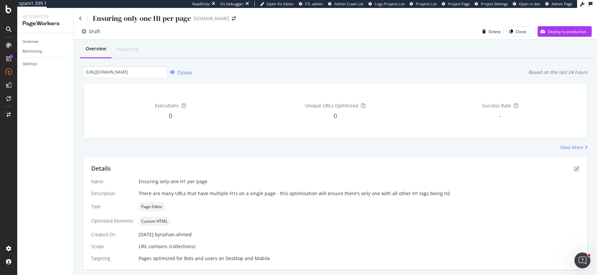
scroll to position [0, 0]
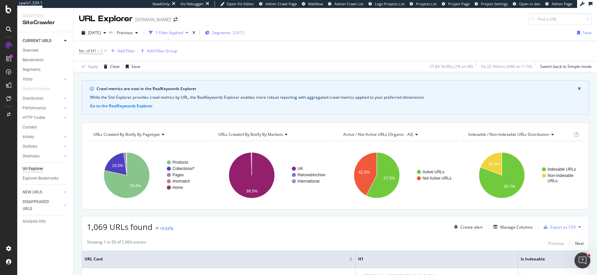
click at [245, 30] on div "[DATE]" at bounding box center [239, 33] width 12 height 6
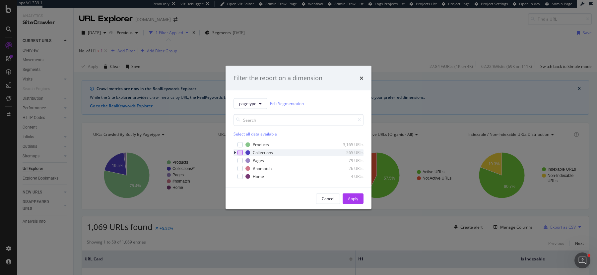
click at [240, 151] on div "modal" at bounding box center [239, 152] width 5 height 5
click at [355, 197] on div "Apply" at bounding box center [353, 199] width 10 height 6
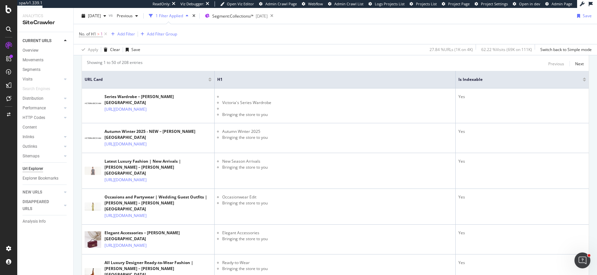
scroll to position [164, 0]
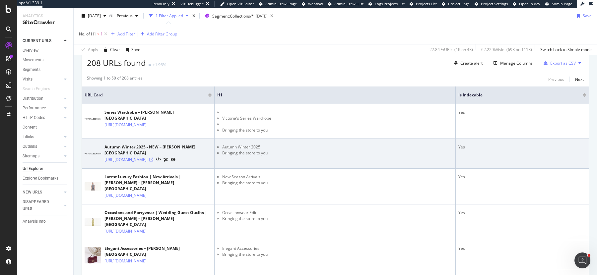
click at [153, 158] on icon at bounding box center [151, 160] width 4 height 4
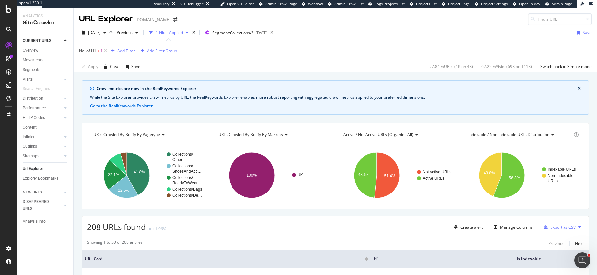
click at [90, 50] on span "No. of H1" at bounding box center [87, 51] width 17 height 6
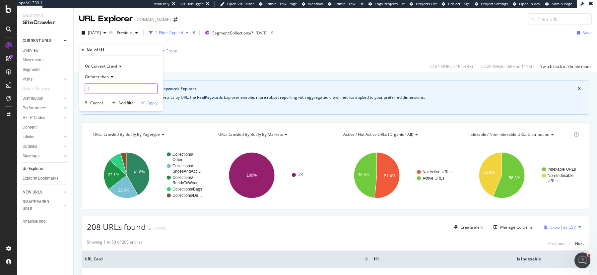
click at [92, 92] on input "1" at bounding box center [121, 89] width 73 height 11
type input "2"
click at [145, 103] on div "button" at bounding box center [142, 103] width 9 height 4
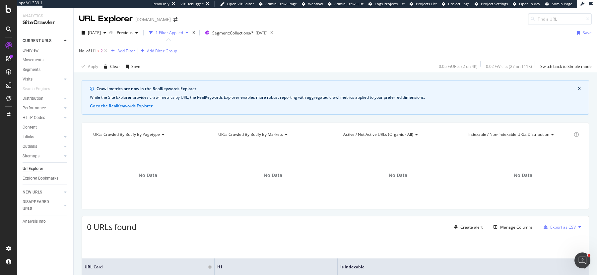
click at [90, 46] on span "No. of H1 > 2" at bounding box center [94, 50] width 30 height 9
click at [90, 49] on span "No. of H1" at bounding box center [87, 51] width 17 height 6
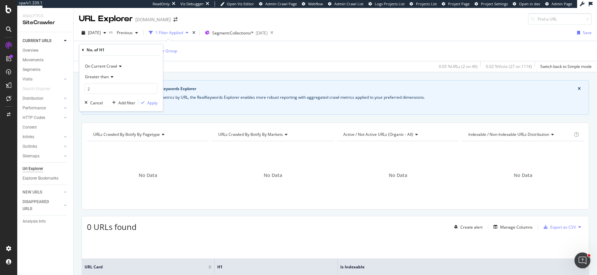
click at [84, 49] on icon at bounding box center [83, 50] width 2 height 4
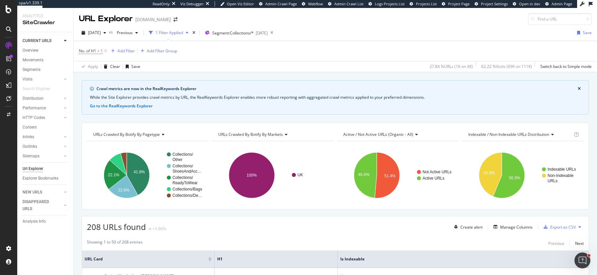
click at [348, 59] on div "No. of H1 > 1 Add Filter Add Filter Group" at bounding box center [335, 51] width 513 height 20
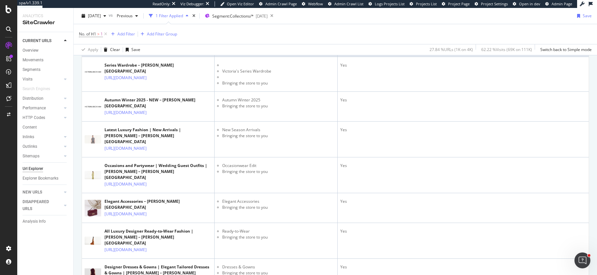
scroll to position [219, 0]
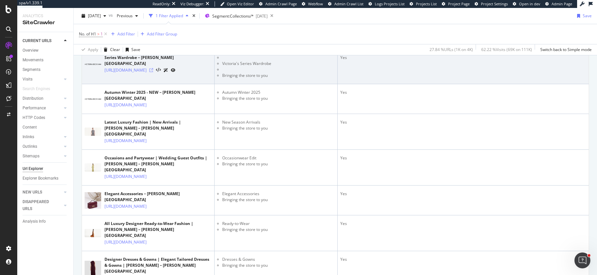
click at [153, 68] on icon at bounding box center [151, 70] width 4 height 4
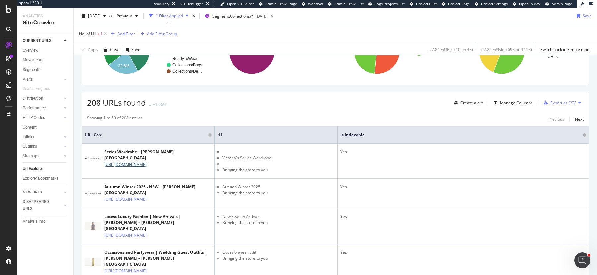
scroll to position [76, 0]
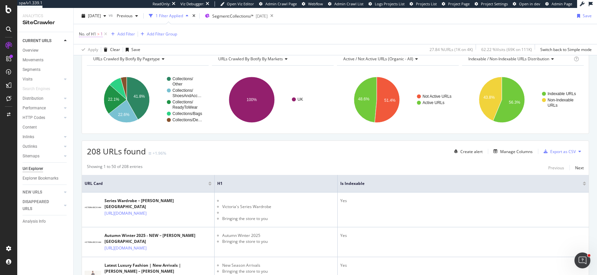
click at [88, 36] on span "No. of H1" at bounding box center [87, 34] width 17 height 6
click at [82, 32] on icon at bounding box center [83, 33] width 2 height 4
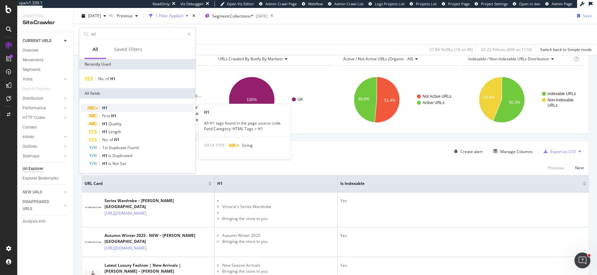
type input "h1"
click at [139, 107] on div "H1" at bounding box center [141, 108] width 105 height 8
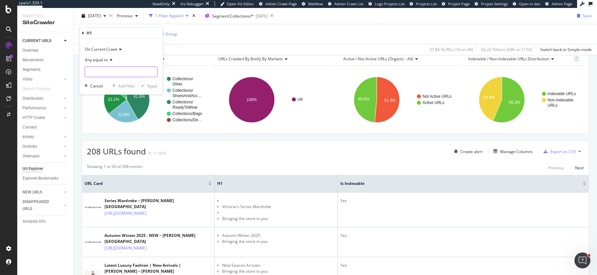
click at [110, 72] on input "text" at bounding box center [121, 72] width 72 height 11
type input "empty"
click at [147, 85] on div "Apply" at bounding box center [152, 86] width 10 height 6
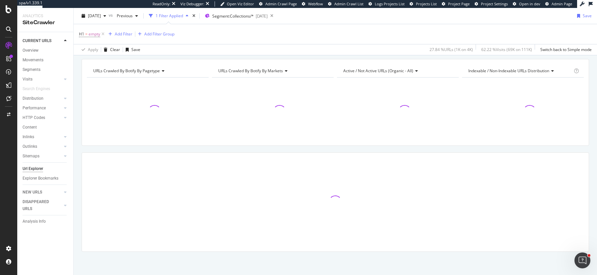
scroll to position [62, 0]
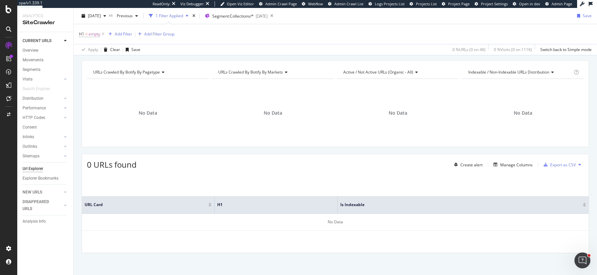
click at [94, 33] on span "empty" at bounding box center [95, 34] width 12 height 9
click at [82, 33] on icon at bounding box center [83, 33] width 2 height 4
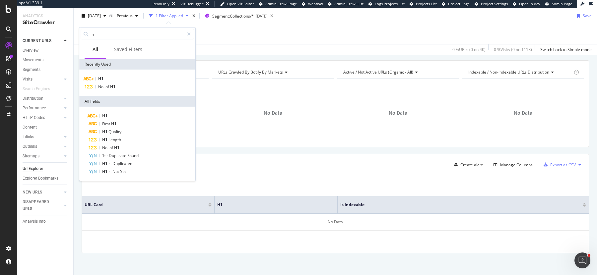
type input "h1"
click at [128, 125] on div "First H1" at bounding box center [141, 124] width 105 height 8
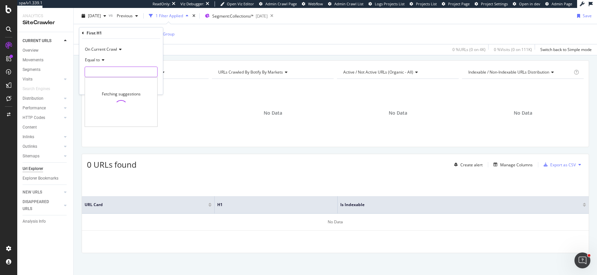
click at [105, 72] on input "text" at bounding box center [121, 72] width 72 height 11
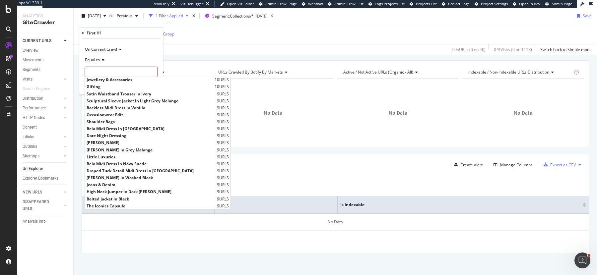
scroll to position [0, 0]
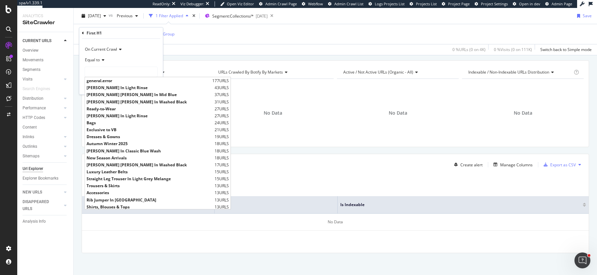
click at [310, 30] on div "H1 = empty Add Filter Add Filter Group" at bounding box center [335, 34] width 513 height 20
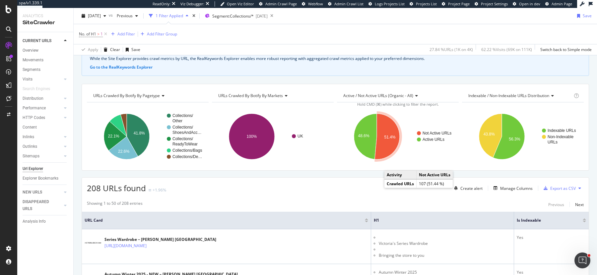
scroll to position [49, 0]
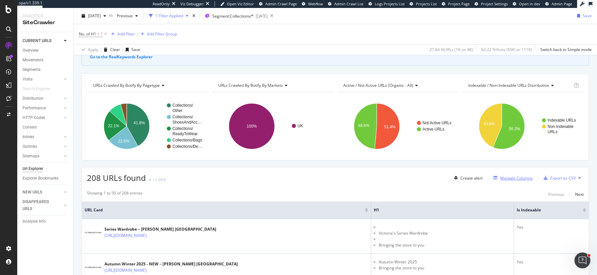
click at [526, 176] on div "Manage Columns" at bounding box center [516, 178] width 33 height 6
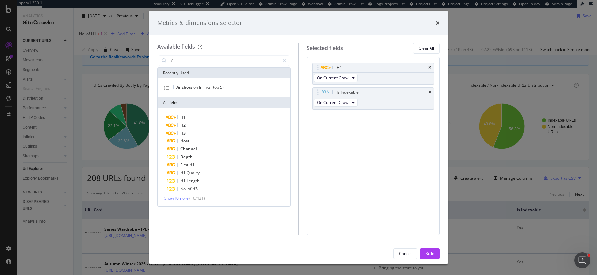
scroll to position [0, 0]
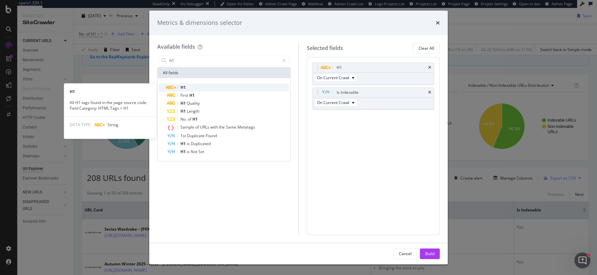
type input "h1"
click at [192, 88] on div "H1" at bounding box center [228, 88] width 122 height 8
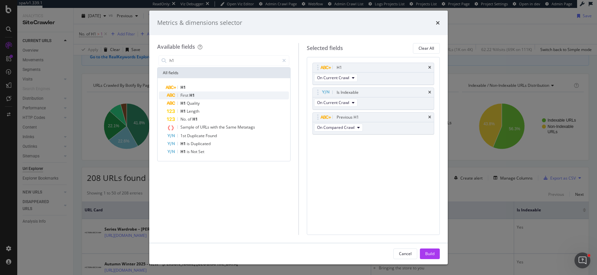
click at [193, 99] on div "First H1" at bounding box center [228, 96] width 122 height 8
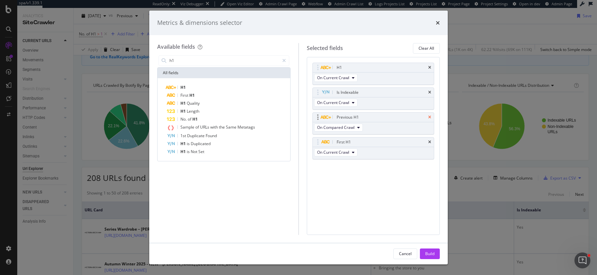
click at [430, 116] on icon "times" at bounding box center [429, 117] width 3 height 4
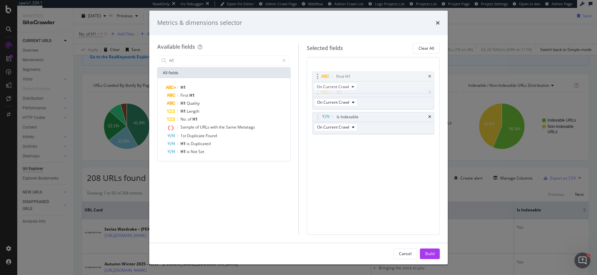
drag, startPoint x: 318, startPoint y: 118, endPoint x: 318, endPoint y: 70, distance: 47.8
click at [318, 70] on body "spa/v1.339.1 ReadOnly: Viz Debugger: Open Viz Editor Admin Crawl Page Webflow A…" at bounding box center [298, 137] width 597 height 275
click at [431, 258] on div "Build" at bounding box center [429, 254] width 9 height 10
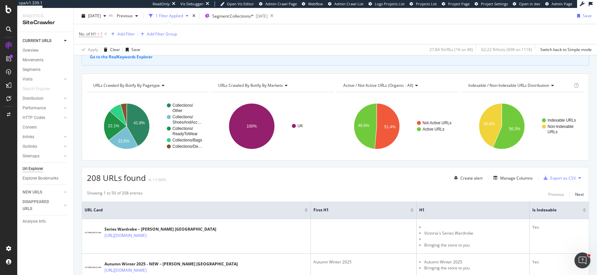
click at [414, 208] on div at bounding box center [411, 209] width 3 height 2
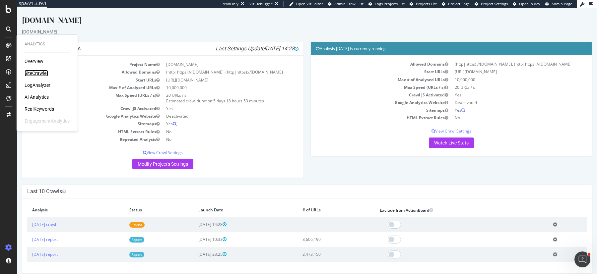
click at [36, 70] on div "SiteCrawler" at bounding box center [37, 73] width 24 height 7
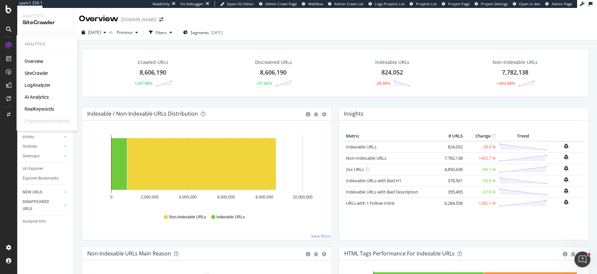
click at [35, 85] on div "LogAnalyzer" at bounding box center [38, 85] width 26 height 7
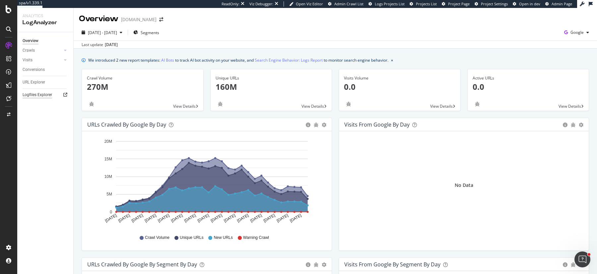
click at [38, 93] on div "Logfiles Explorer" at bounding box center [38, 95] width 30 height 7
